Goal: Task Accomplishment & Management: Complete application form

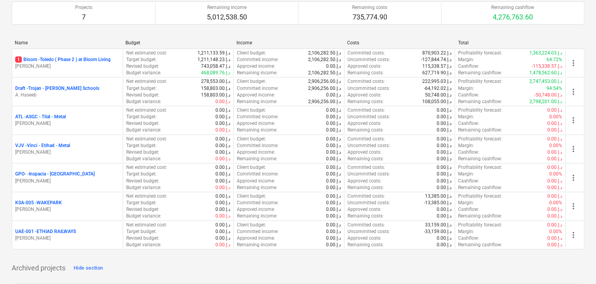
scroll to position [1402, 0]
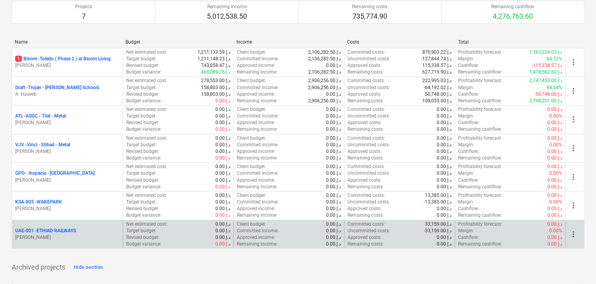
click at [44, 234] on p "[PERSON_NAME]" at bounding box center [67, 237] width 104 height 7
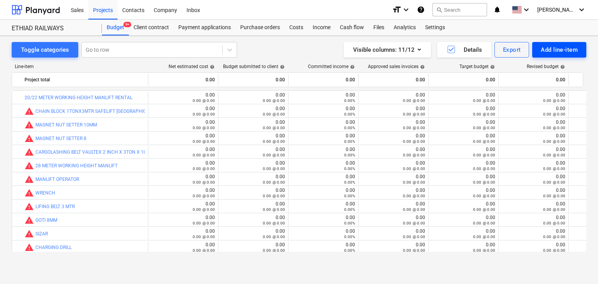
scroll to position [111, 0]
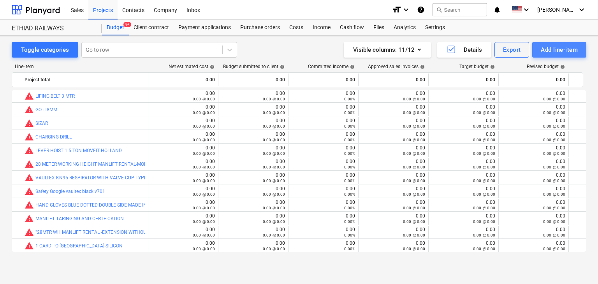
click at [567, 53] on div "Add line-item" at bounding box center [559, 50] width 37 height 10
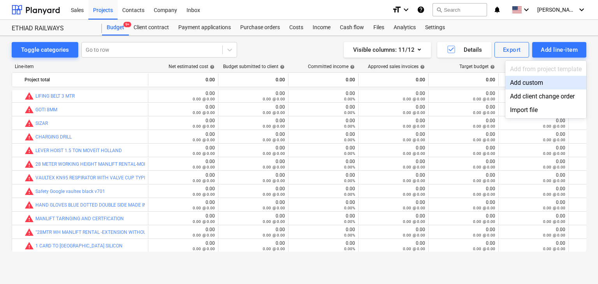
click at [533, 83] on div "Add custom" at bounding box center [545, 83] width 81 height 14
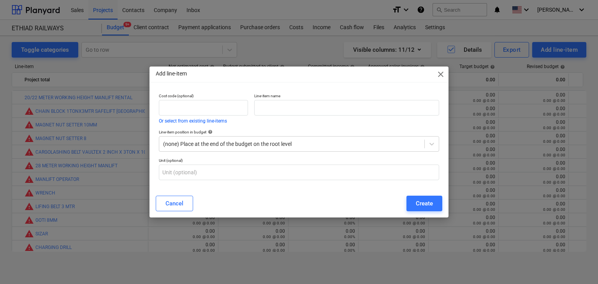
scroll to position [111, 0]
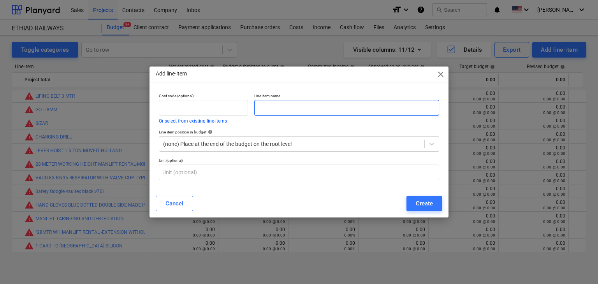
click at [322, 114] on input "text" at bounding box center [346, 108] width 185 height 16
paste input "MANLIFT 28 METER RENTAL WITHOUT OPEARTOR AND WITHOUT FUEL 1 WEEKS"
type input "MANLIFT 28 METER RENTAL WITHOUT OPEARTOR AND WITHOUT FUEL 1 WEEKS"
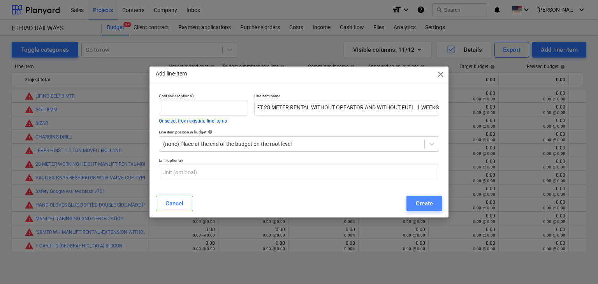
click at [434, 202] on button "Create" at bounding box center [424, 204] width 36 height 16
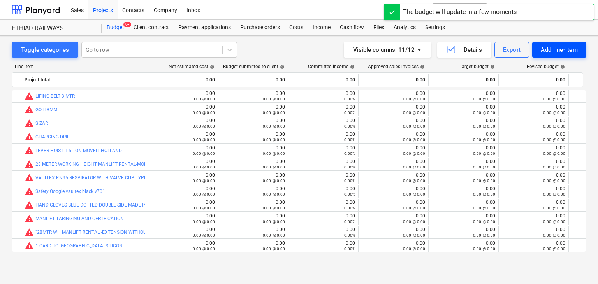
click at [554, 53] on div "Add line-item" at bounding box center [559, 50] width 37 height 10
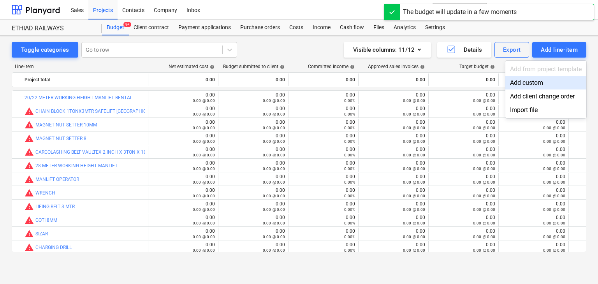
scroll to position [111, 0]
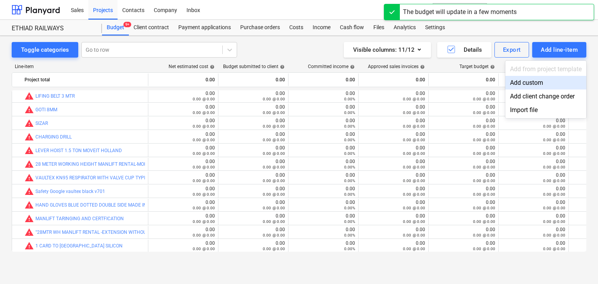
click at [521, 83] on div "Add custom" at bounding box center [545, 83] width 81 height 14
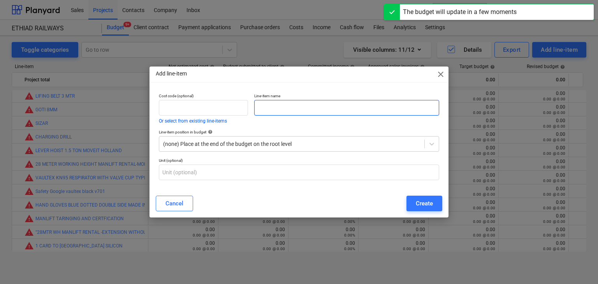
click at [265, 106] on input "text" at bounding box center [346, 108] width 185 height 16
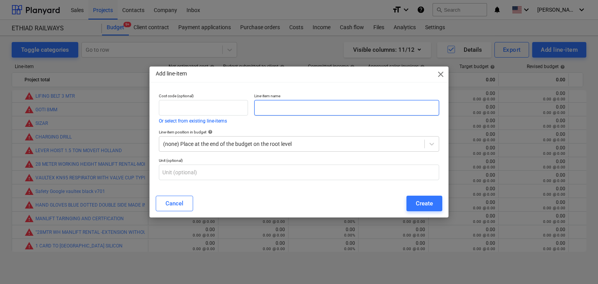
paste input "MOBILIZATION AND DEMOBILIZATION CHARGES ICAD IV"
type input "MOBILIZATION AND DEMOBILIZATION CHARGES ICAD IV"
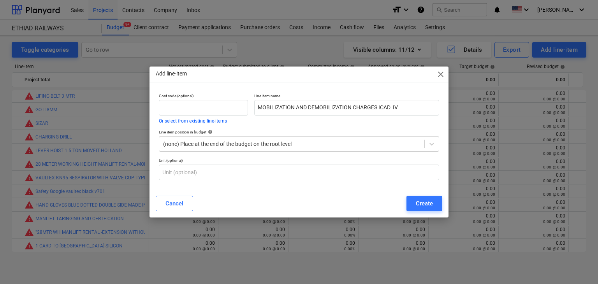
click at [425, 215] on div "Add line-item close Cost code (optional) Or select from existing line-items Lin…" at bounding box center [298, 142] width 299 height 151
click at [428, 204] on div "Create" at bounding box center [424, 204] width 17 height 10
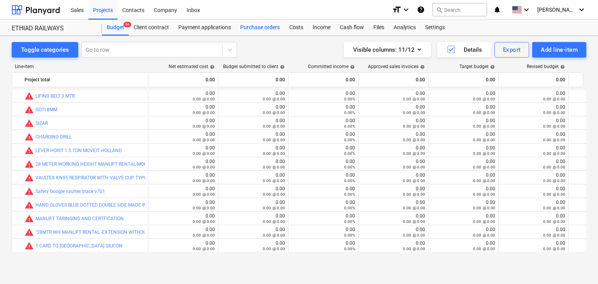
click at [260, 32] on div "Purchase orders" at bounding box center [260, 28] width 49 height 16
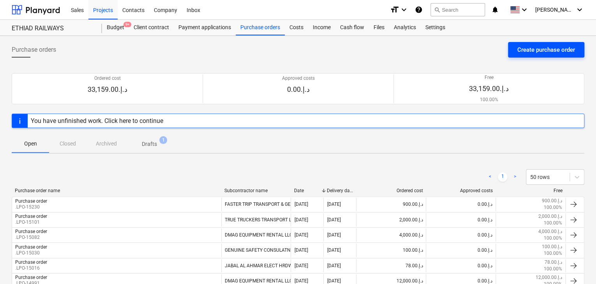
click at [550, 47] on div "Create purchase order" at bounding box center [546, 50] width 58 height 10
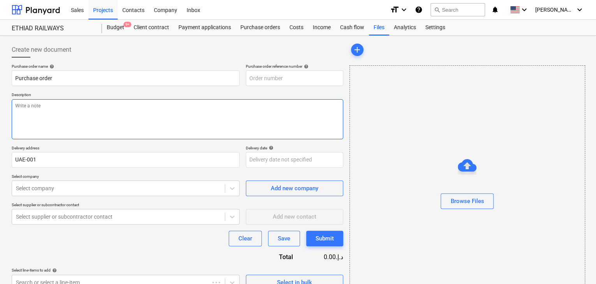
click at [223, 106] on textarea at bounding box center [177, 119] width 331 height 40
type textarea "x"
type input "UAE-001-PO-016"
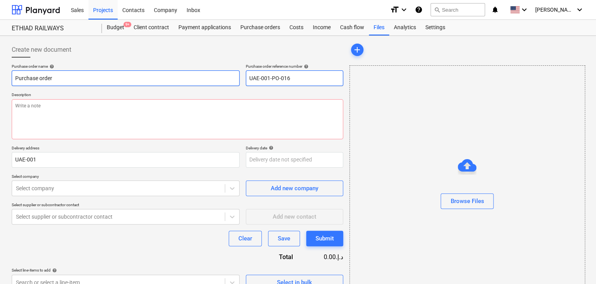
drag, startPoint x: 296, startPoint y: 77, endPoint x: 237, endPoint y: 71, distance: 59.9
click at [237, 71] on div "Purchase order name help Purchase order Purchase order reference number help UA…" at bounding box center [177, 75] width 331 height 22
type textarea "x"
type input "."
type textarea "x"
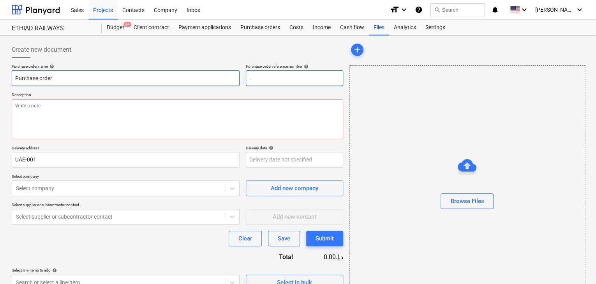
type input ".L"
type textarea "x"
type input ".LP"
type textarea "x"
type input ".LPO"
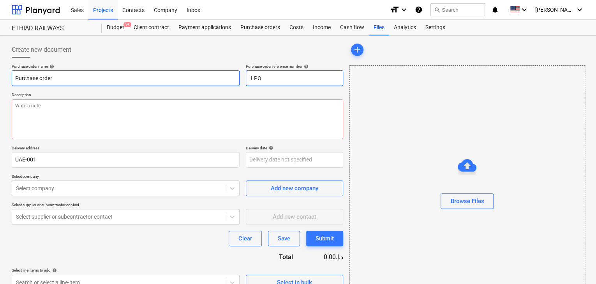
type textarea "x"
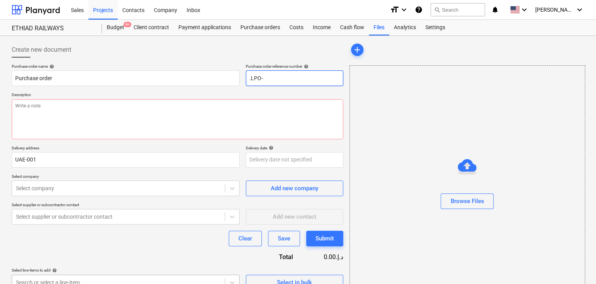
type input ".LPO-"
type textarea "x"
type input ".LPO-1"
type textarea "x"
type input ".LPO-15"
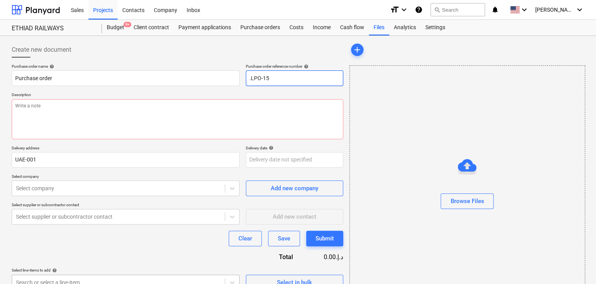
type textarea "x"
type input ".LPO-153"
type textarea "x"
type input ".LPO-1532"
type textarea "x"
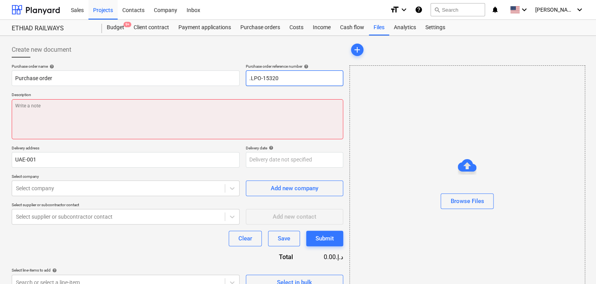
type input ".LPO-15320"
click at [90, 128] on textarea at bounding box center [177, 119] width 331 height 40
type textarea "x"
type textarea "1"
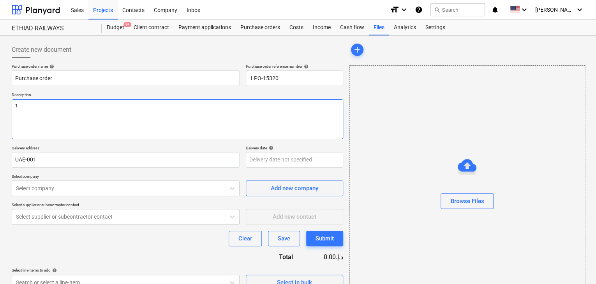
type textarea "x"
type textarea "15"
type textarea "x"
type textarea "15/"
type textarea "x"
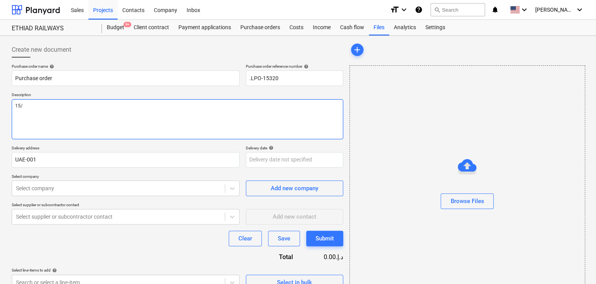
type textarea "15/A"
type textarea "x"
type textarea "15/AU"
type textarea "x"
type textarea "15/AUG"
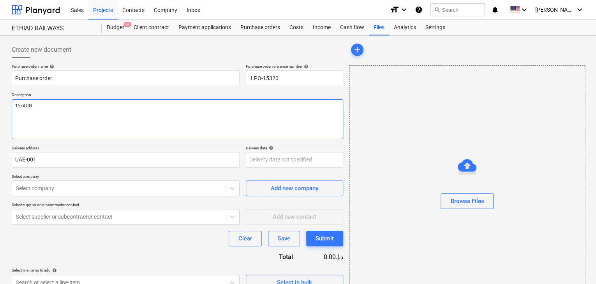
type textarea "x"
type textarea "15/AUG/"
type textarea "x"
type textarea "15/[DATE]"
type textarea "x"
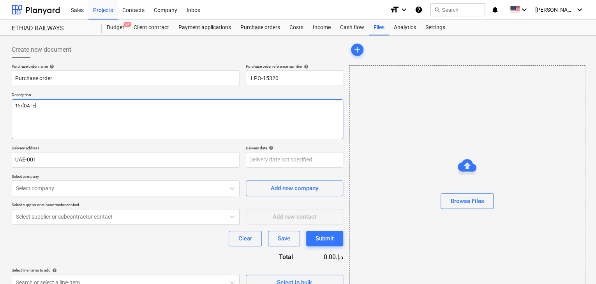
type textarea "[DATE]"
type textarea "x"
type textarea "[DATE]"
type textarea "x"
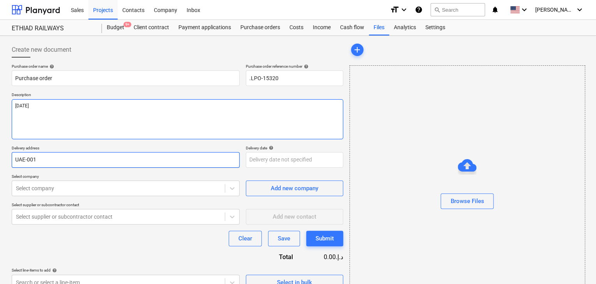
type textarea "[DATE]"
click at [42, 162] on input "UAE-001" at bounding box center [126, 160] width 228 height 16
type textarea "x"
type input "UAE-00"
type textarea "x"
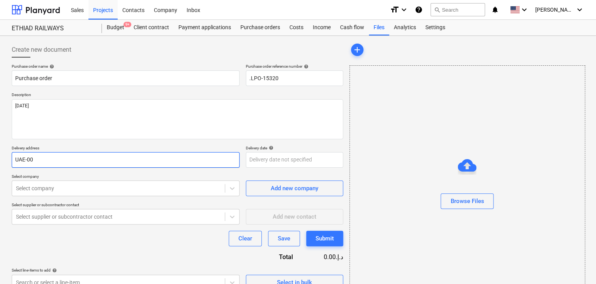
type input "UAE-0"
type textarea "x"
type input "[GEOGRAPHIC_DATA]-"
type textarea "x"
type input "[GEOGRAPHIC_DATA]"
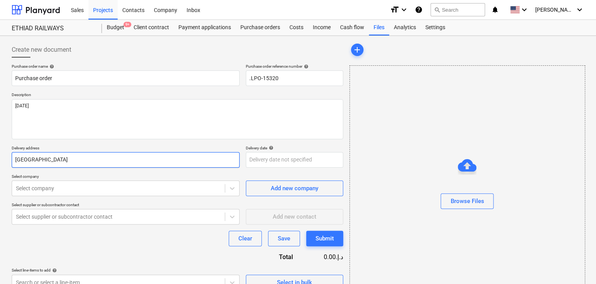
type textarea "x"
type input "UA"
type textarea "x"
type input "U"
type textarea "x"
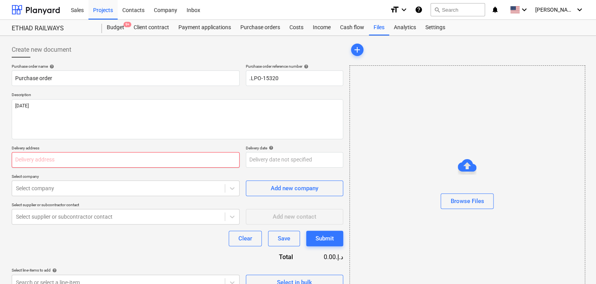
type textarea "x"
type input "L"
type textarea "x"
type input "LU"
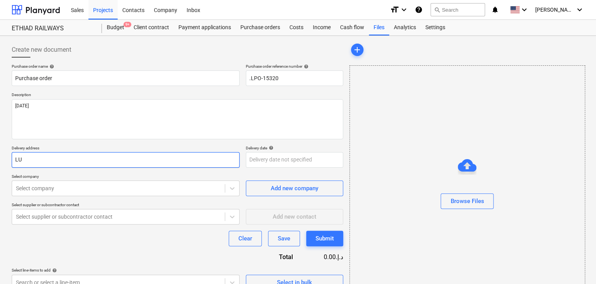
type textarea "x"
type input "LUC"
type textarea "x"
type input "LUCK"
type textarea "x"
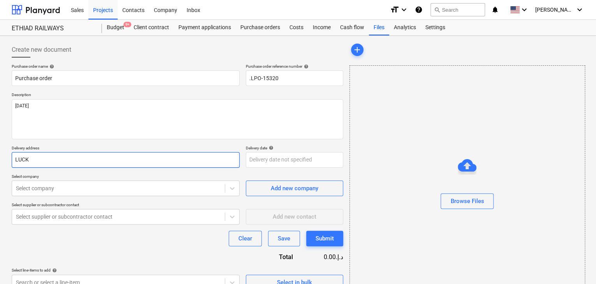
type input "LUCKY"
type textarea "x"
type input "LUCKY"
type textarea "x"
type input "LUCKY E"
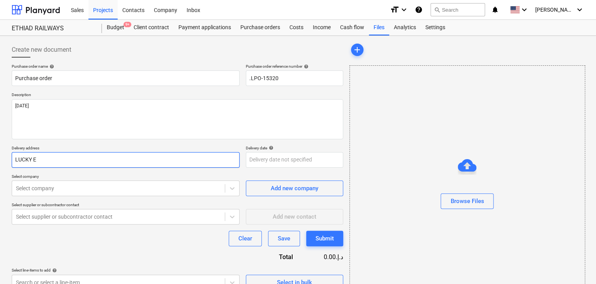
type textarea "x"
type input "LUCKY EG"
type textarea "x"
type input "LUCKY E"
type textarea "x"
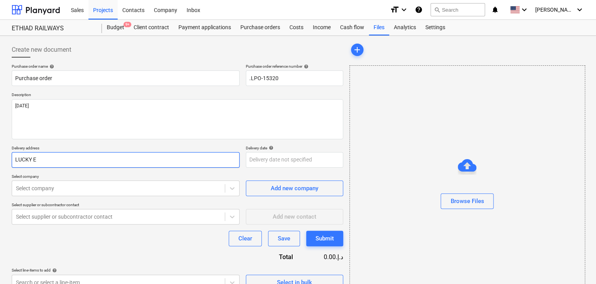
type input "LUCKY EN"
type textarea "x"
type input "LUCKY ENG"
type textarea "x"
type input "LUCKY ENGI"
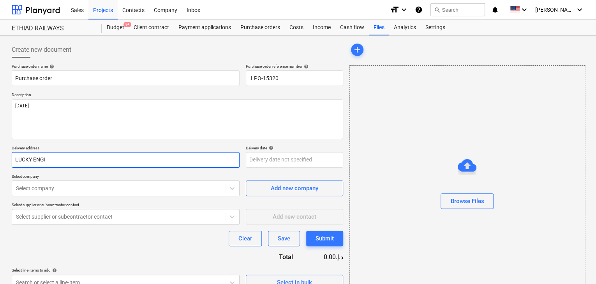
type textarea "x"
type input "LUCKY ENGIN"
type textarea "x"
type input "LUCKY ENGINE"
type textarea "x"
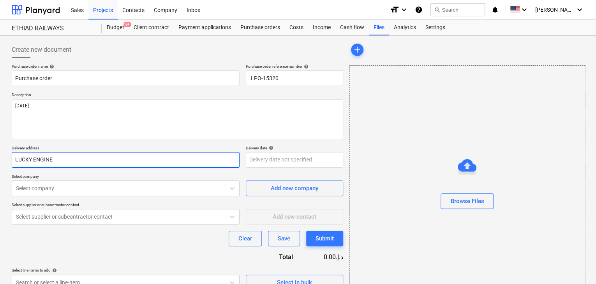
type input "LUCKY ENGINEE"
type textarea "x"
type input "LUCKY ENGINEER"
type textarea "x"
type input "LUCKY ENGINEERI"
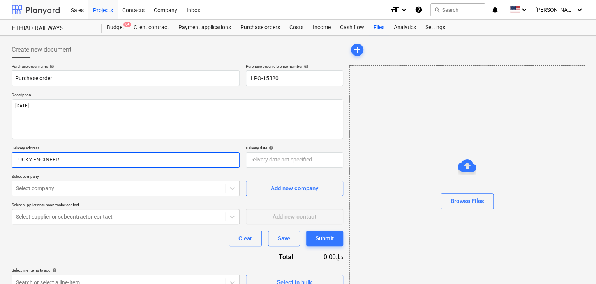
type textarea "x"
type input "LUCKY ENGINEERIN"
type textarea "x"
type input "LUCKY ENGINEERING"
type textarea "x"
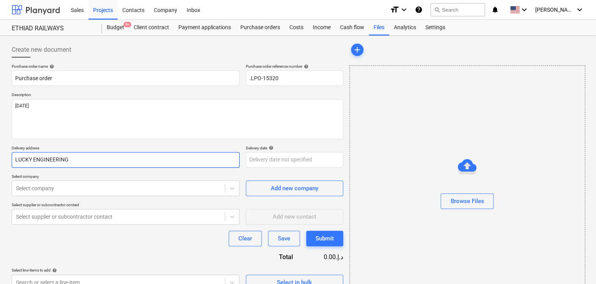
type input "LUCKY ENGINEERING"
type textarea "x"
type input "LUCKY ENGINEERING S"
type textarea "x"
type input "LUCKY ENGINEERING SE"
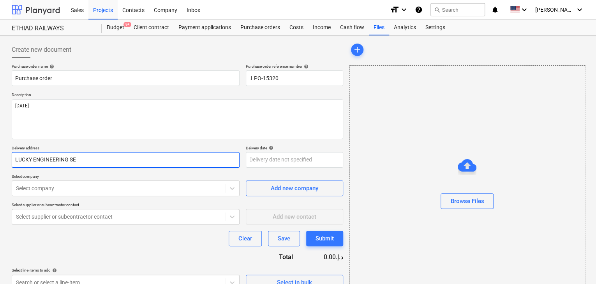
type textarea "x"
type input "LUCKY ENGINEERING SER"
type textarea "x"
type input "LUCKY ENGINEERING SERV"
type textarea "x"
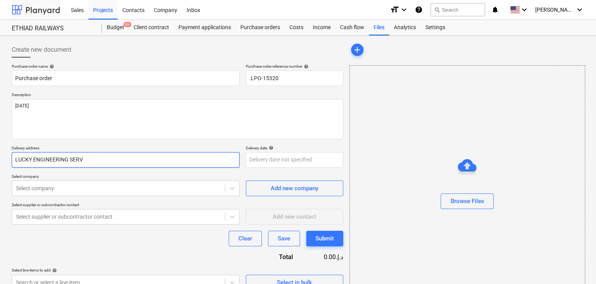
type input "LUCKY ENGINEERING SERVI"
type textarea "x"
type input "LUCKY ENGINEERING SERVIC"
type textarea "x"
type input "LUCKY ENGINEERING SERVICE"
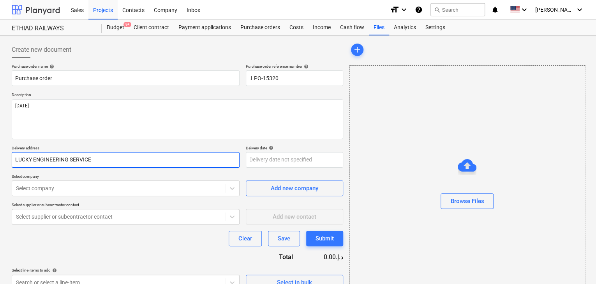
type textarea "x"
type input "LUCKY ENGINEERING SERVICES"
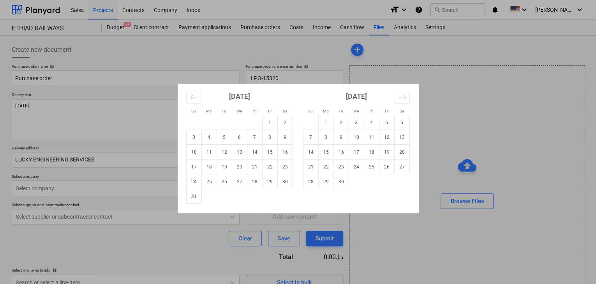
click at [257, 155] on body "Sales Projects Contacts Company Inbox format_size keyboard_arrow_down help sear…" at bounding box center [298, 142] width 596 height 284
click at [195, 193] on td "31" at bounding box center [193, 196] width 15 height 15
type textarea "x"
type input "[DATE]"
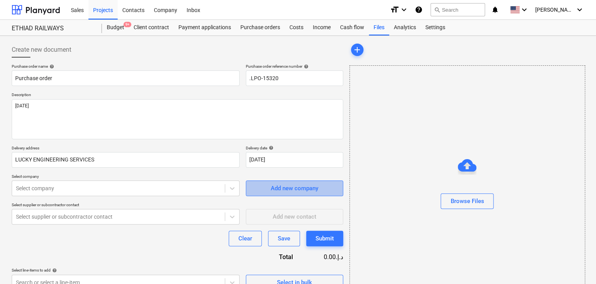
click at [301, 187] on div "Add new company" at bounding box center [294, 188] width 47 height 10
type textarea "x"
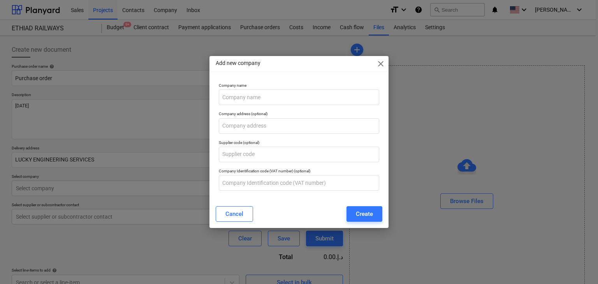
click at [232, 106] on div "Company name" at bounding box center [299, 94] width 167 height 28
click at [235, 97] on input "text" at bounding box center [299, 98] width 161 height 16
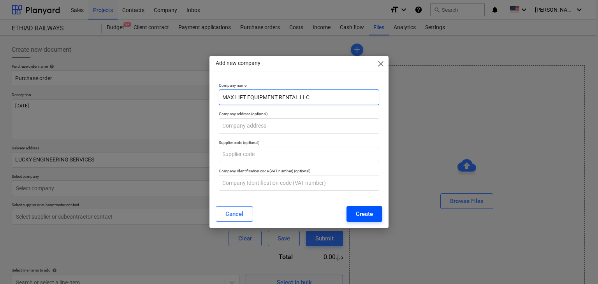
type input "MAX LIFT EQUIPMENT RENTAL LLC"
click at [358, 211] on div "Create" at bounding box center [364, 214] width 17 height 10
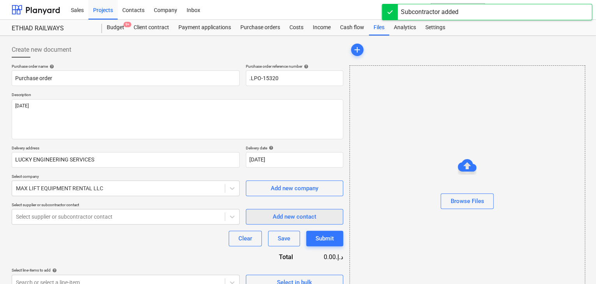
click at [287, 215] on div "Add new contact" at bounding box center [295, 217] width 44 height 10
type textarea "x"
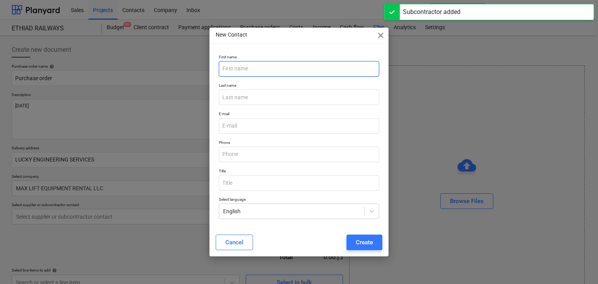
click at [238, 70] on input "text" at bounding box center [299, 69] width 161 height 16
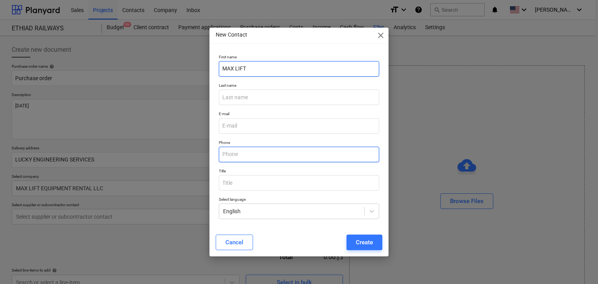
type input "MAX LIFT"
click at [230, 156] on input "text" at bounding box center [299, 155] width 161 height 16
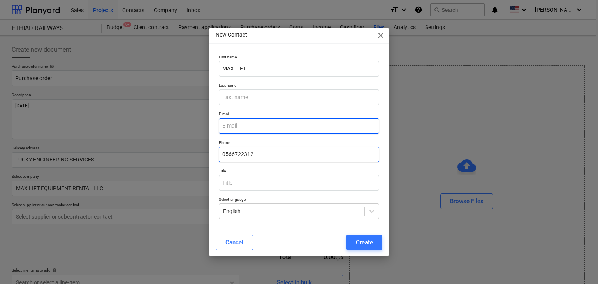
type input "0566722312"
click at [244, 129] on input "email" at bounding box center [299, 126] width 161 height 16
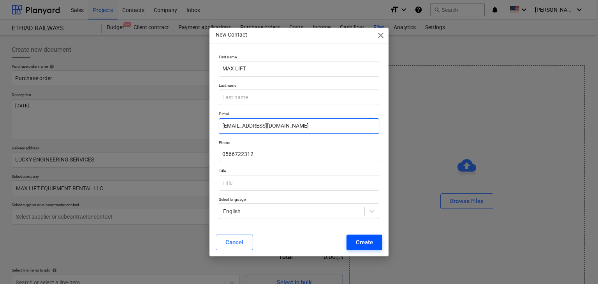
type input "[EMAIL_ADDRESS][DOMAIN_NAME]"
click at [376, 242] on button "Create" at bounding box center [364, 243] width 36 height 16
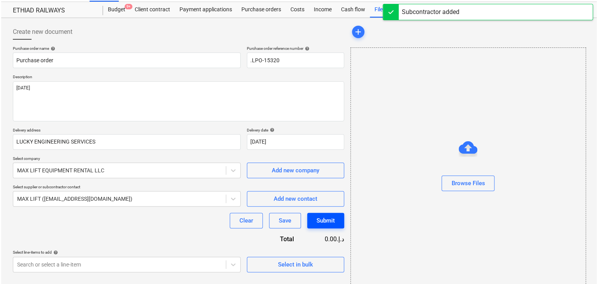
scroll to position [28, 0]
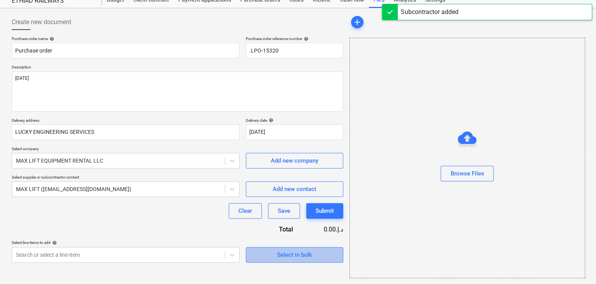
click at [308, 251] on div "Select in bulk" at bounding box center [294, 255] width 35 height 10
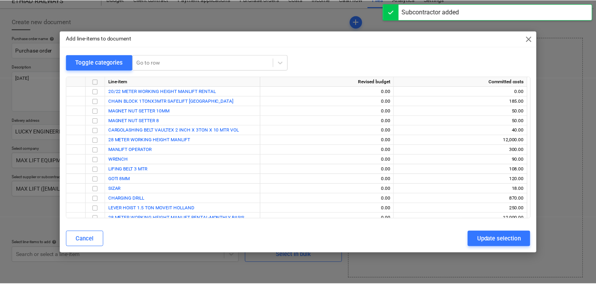
scroll to position [92, 0]
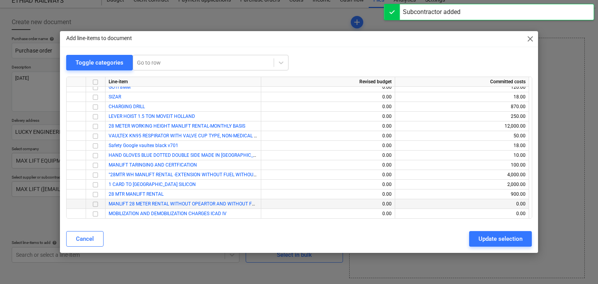
click at [97, 206] on input "checkbox" at bounding box center [95, 204] width 9 height 9
click at [98, 215] on input "checkbox" at bounding box center [95, 213] width 9 height 9
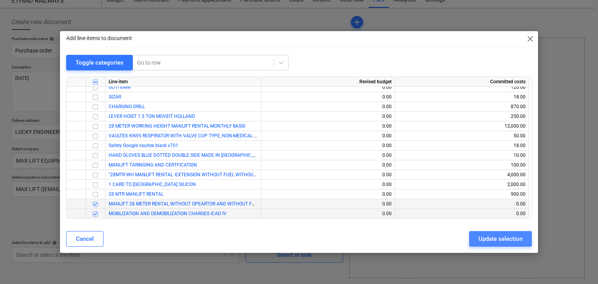
drag, startPoint x: 523, startPoint y: 239, endPoint x: 510, endPoint y: 237, distance: 13.4
click at [523, 239] on button "Update selection" at bounding box center [500, 239] width 63 height 16
type textarea "x"
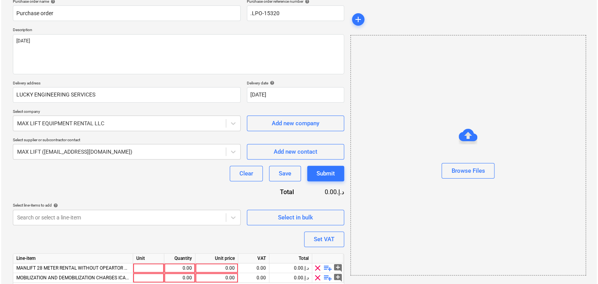
scroll to position [95, 0]
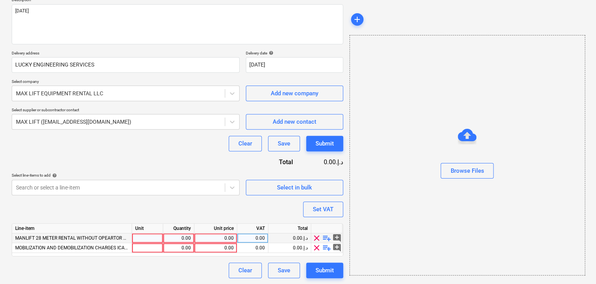
click at [129, 236] on span "MANLIFT 28 METER RENTAL WITHOUT OPEARTOR AND WITHOUT FUEL 1 WEEKS" at bounding box center [101, 238] width 172 height 5
click at [143, 240] on div at bounding box center [147, 239] width 31 height 10
type input "ls"
type textarea "x"
type input "ls"
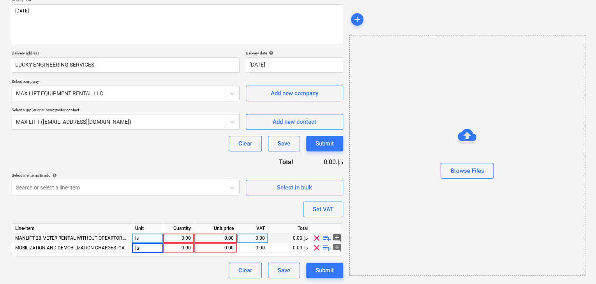
type textarea "x"
click at [181, 240] on div "0.00" at bounding box center [178, 239] width 25 height 10
type input "1"
type textarea "x"
click at [218, 235] on div "0.00" at bounding box center [215, 239] width 36 height 10
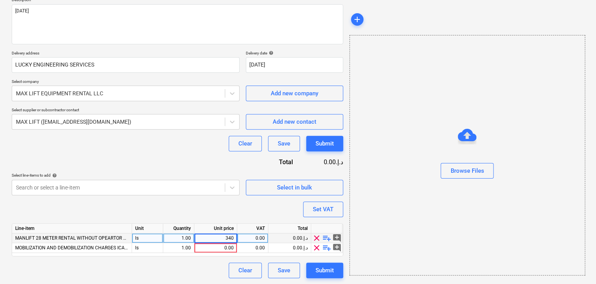
type input "3400"
type textarea "x"
type input "900"
type textarea "x"
click at [405, 200] on div "Browse Files" at bounding box center [467, 155] width 236 height 241
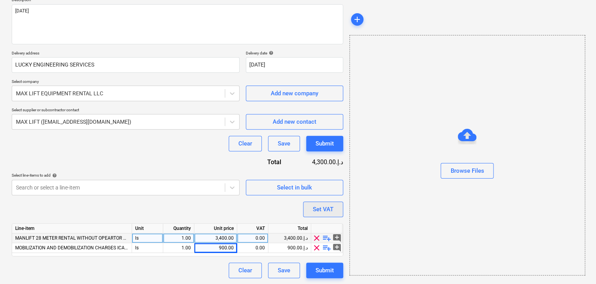
click at [338, 204] on button "Set VAT" at bounding box center [323, 210] width 40 height 16
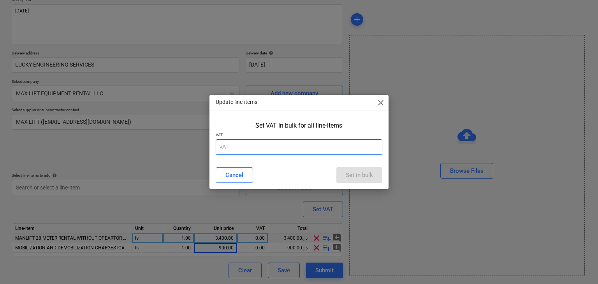
click at [269, 142] on input "text" at bounding box center [299, 147] width 167 height 16
type input "5"
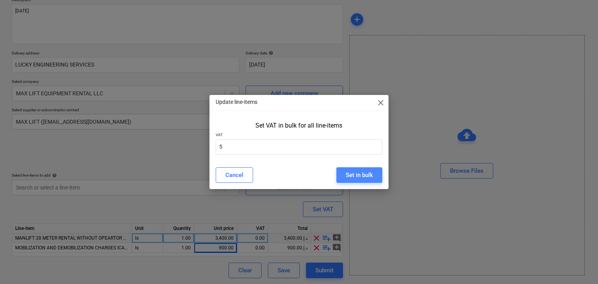
click at [375, 170] on button "Set in bulk" at bounding box center [359, 175] width 46 height 16
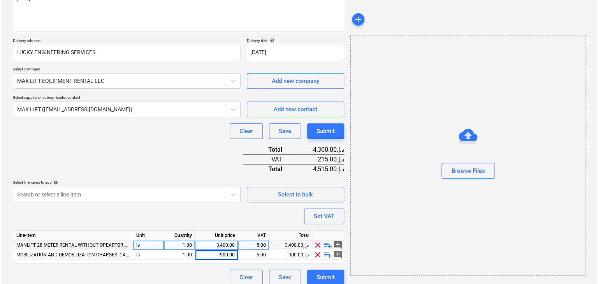
scroll to position [114, 0]
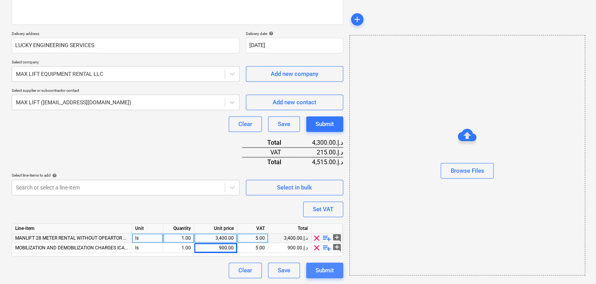
click at [318, 270] on div "Submit" at bounding box center [324, 271] width 18 height 10
type textarea "x"
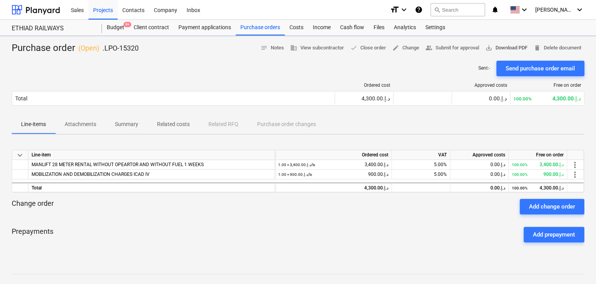
click at [492, 44] on span "save_alt Download PDF" at bounding box center [506, 48] width 42 height 9
